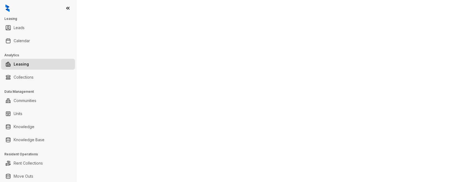
select select "******"
